Goal: Information Seeking & Learning: Check status

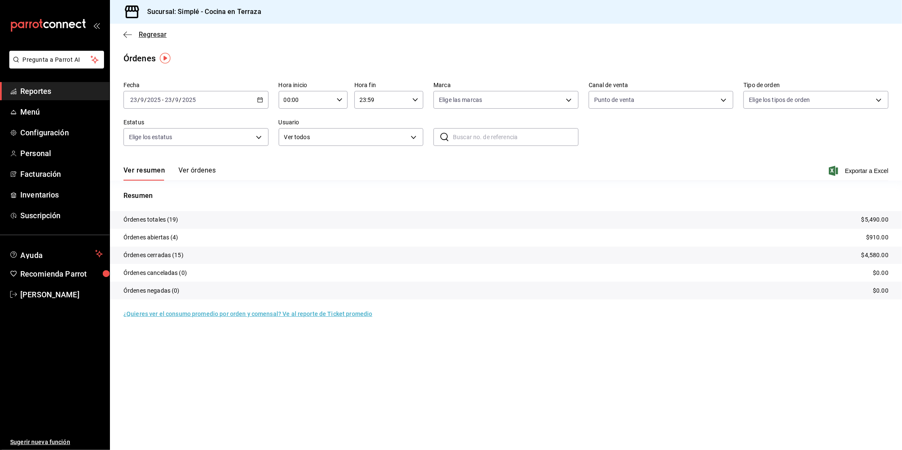
click at [131, 35] on icon "button" at bounding box center [127, 35] width 8 height 8
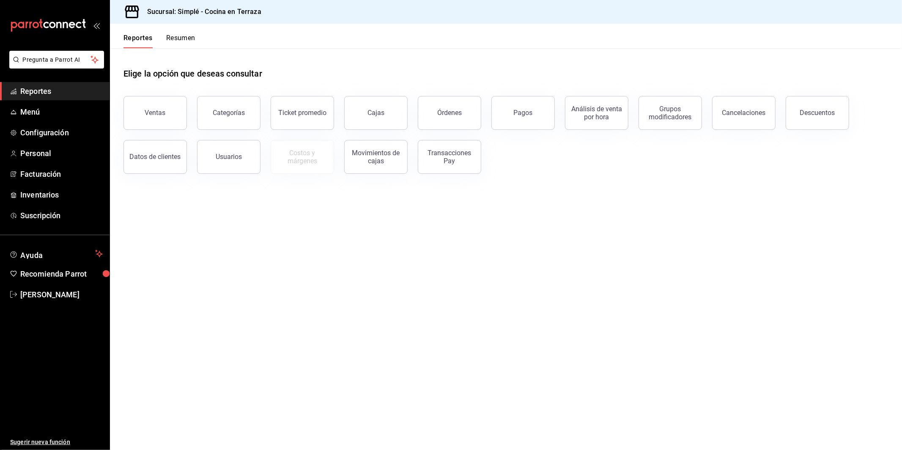
click at [190, 36] on button "Resumen" at bounding box center [180, 41] width 29 height 14
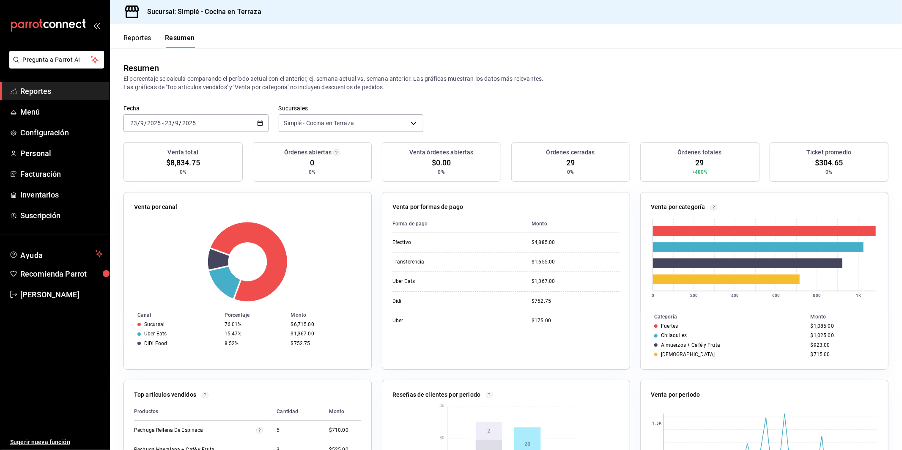
click at [257, 112] on div "Fecha [DATE] [DATE] - [DATE] [DATE]" at bounding box center [195, 118] width 145 height 27
click at [259, 119] on div "[DATE] [DATE] - [DATE] [DATE]" at bounding box center [195, 123] width 145 height 18
click at [158, 206] on span "Mes actual" at bounding box center [164, 205] width 66 height 9
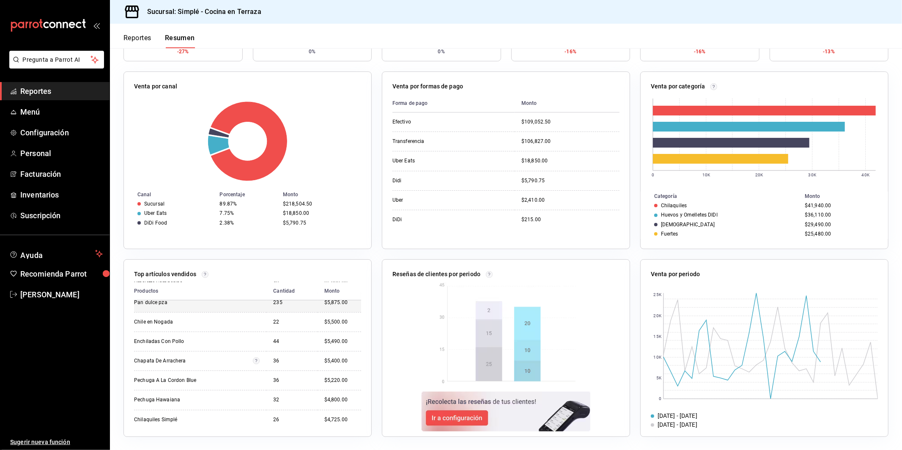
scroll to position [264, 0]
click at [207, 276] on icon at bounding box center [205, 274] width 7 height 7
click at [254, 263] on div "Top artículos vendidos Productos Cantidad Monto Chilaquiles Con Pollo 76 $9,350…" at bounding box center [247, 348] width 248 height 178
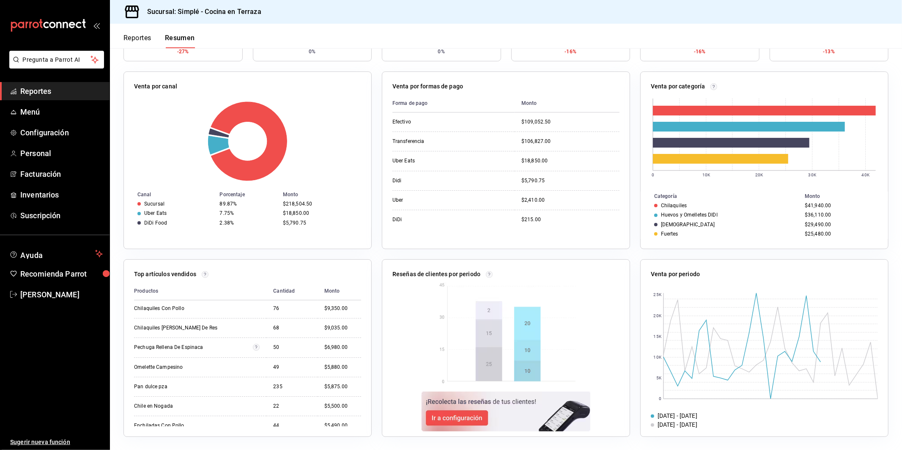
scroll to position [0, 0]
click at [148, 288] on th "Productos" at bounding box center [200, 291] width 132 height 18
drag, startPoint x: 284, startPoint y: 204, endPoint x: 312, endPoint y: 207, distance: 28.4
click at [312, 207] on div "$218,504.50" at bounding box center [320, 204] width 75 height 6
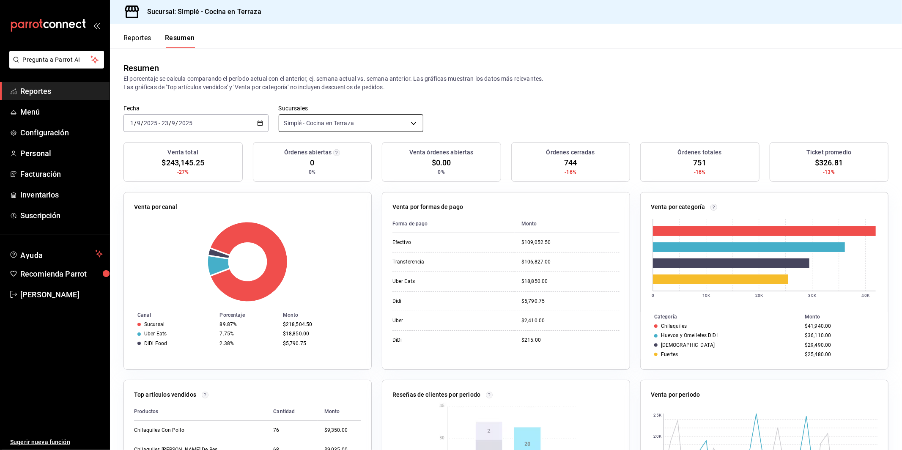
click at [386, 123] on body "Pregunta a Parrot AI Reportes Menú Configuración Personal Facturación Inventari…" at bounding box center [451, 225] width 902 height 450
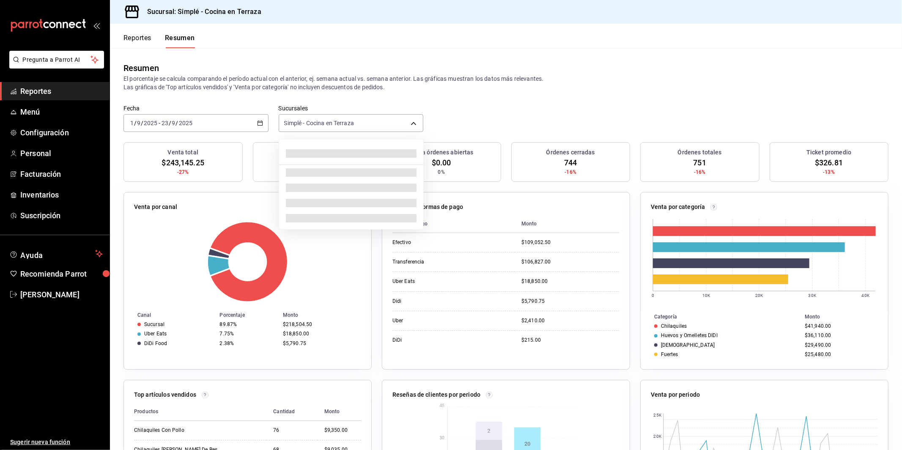
click at [524, 104] on div at bounding box center [451, 225] width 902 height 450
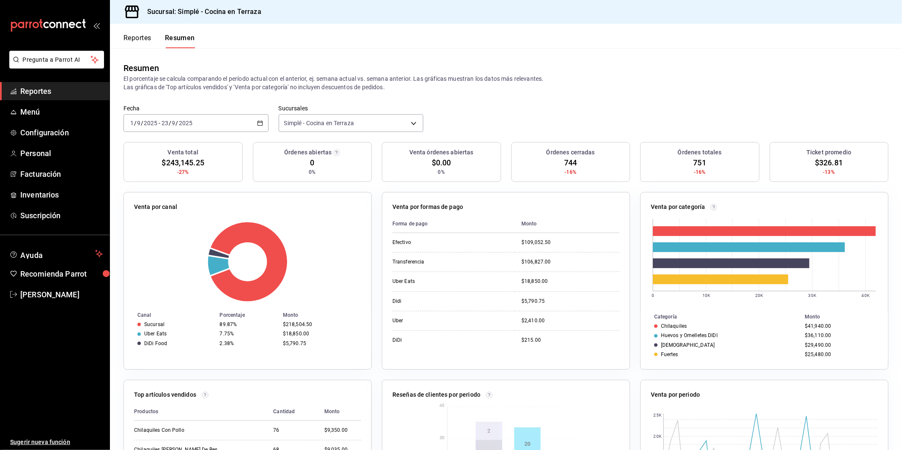
click at [524, 104] on div at bounding box center [451, 225] width 902 height 450
